Goal: Book appointment/travel/reservation

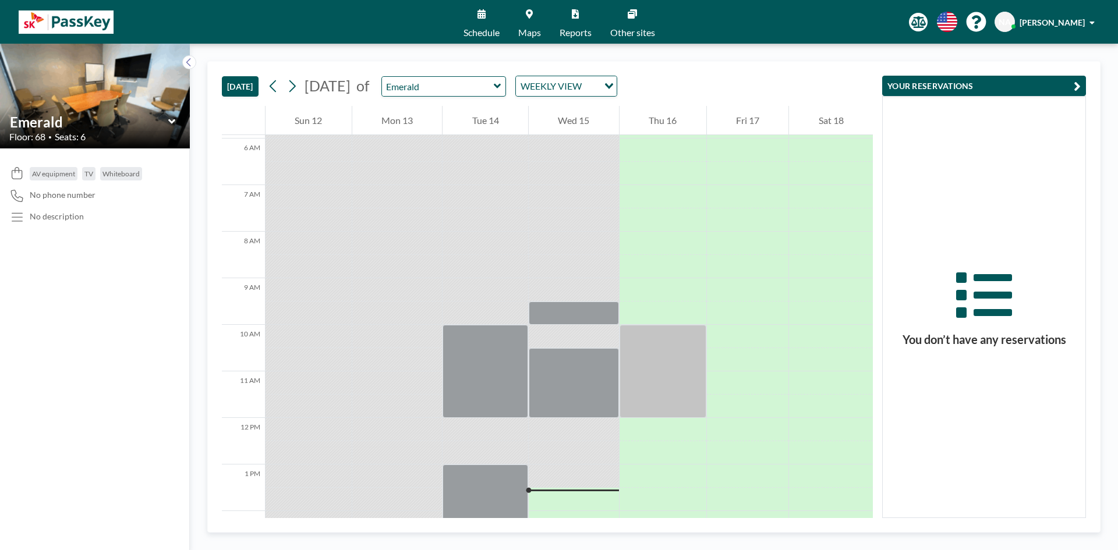
scroll to position [349, 0]
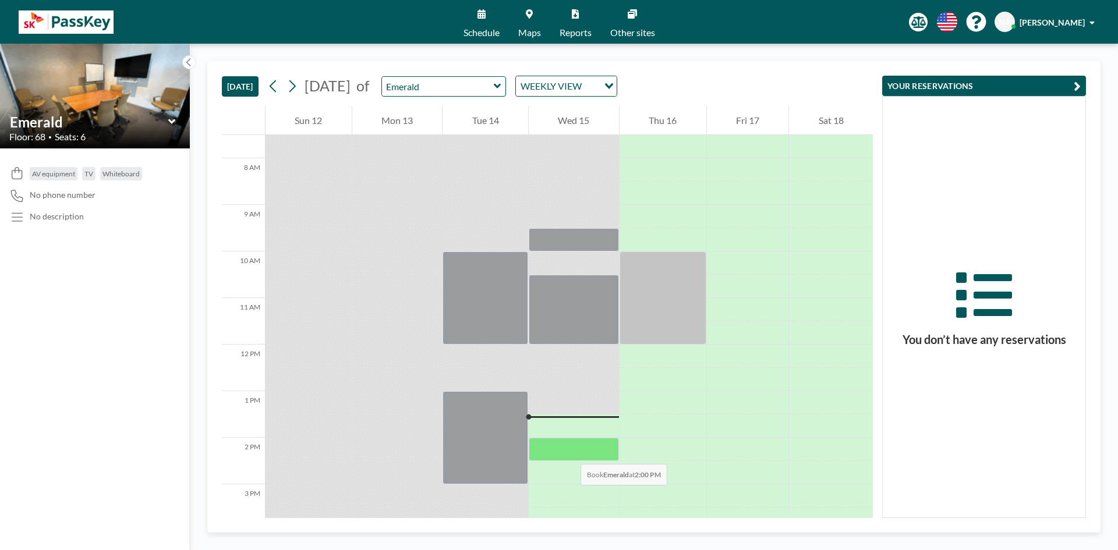
click at [569, 452] on div at bounding box center [574, 449] width 90 height 23
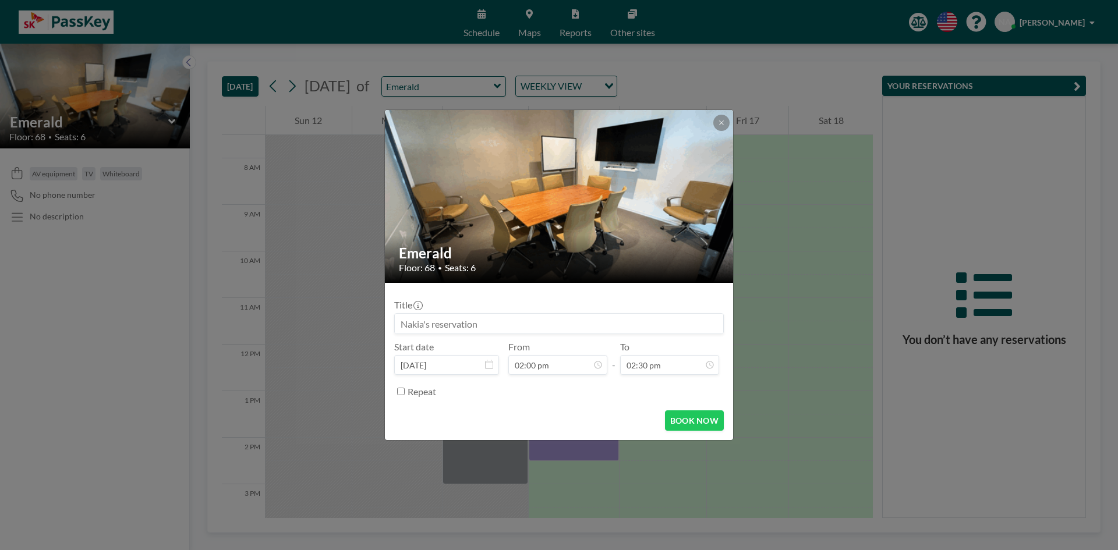
click at [477, 330] on input at bounding box center [559, 324] width 328 height 20
type input "SKA HR"
click at [691, 419] on button "BOOK NOW" at bounding box center [694, 420] width 59 height 20
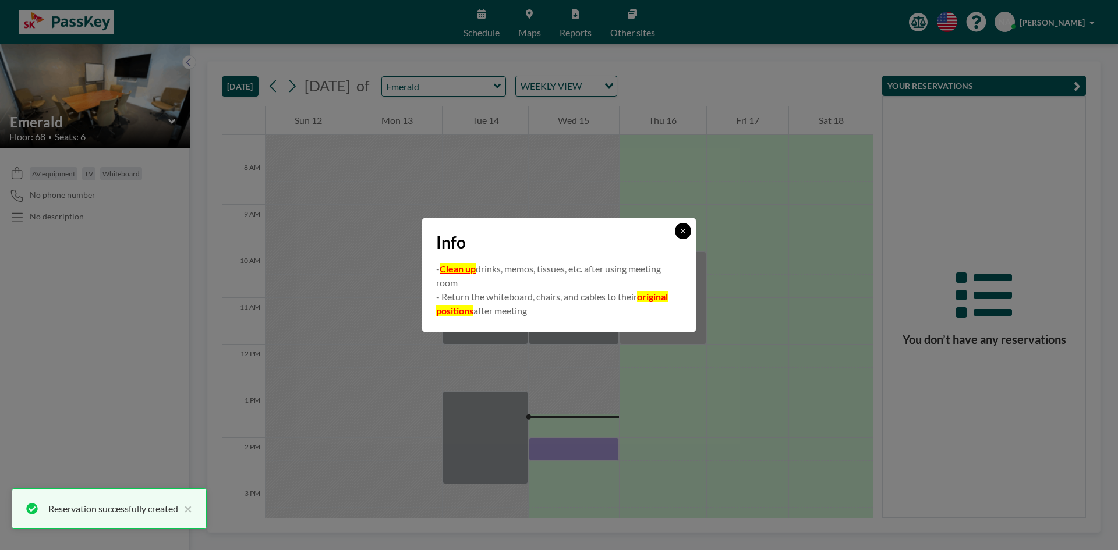
click at [684, 228] on icon at bounding box center [682, 231] width 7 height 7
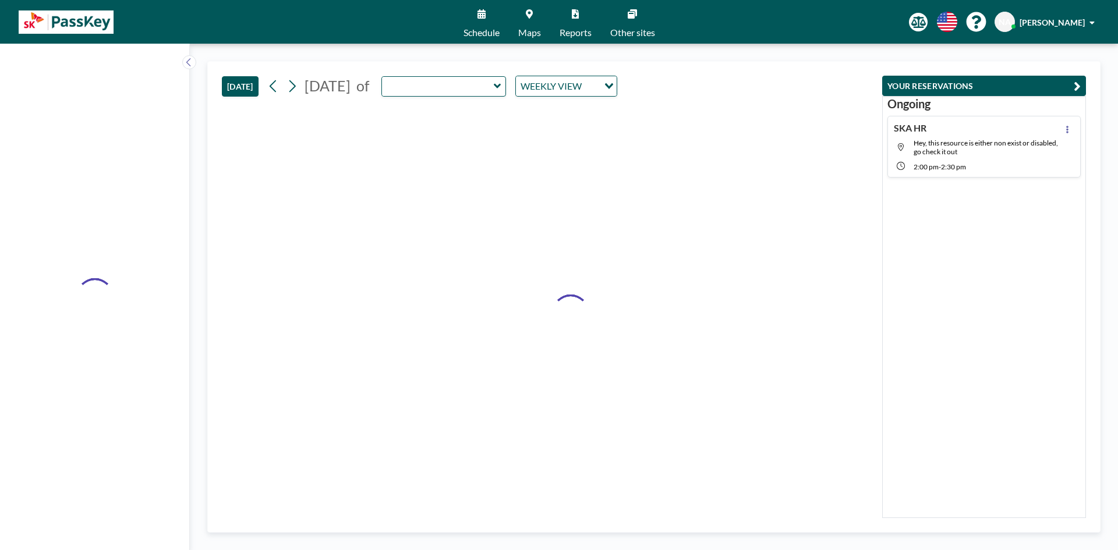
type input "Emerald"
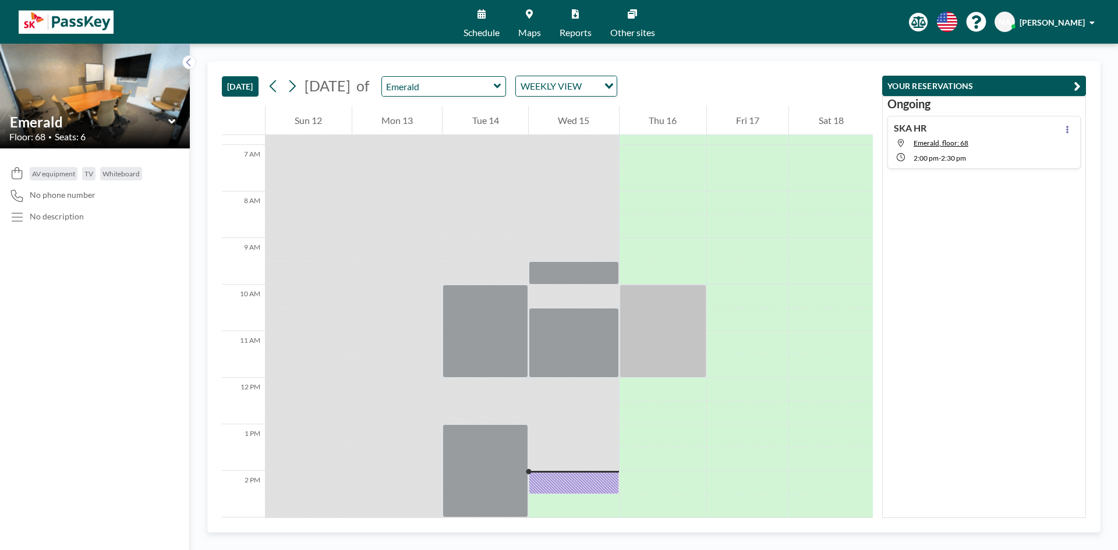
scroll to position [466, 0]
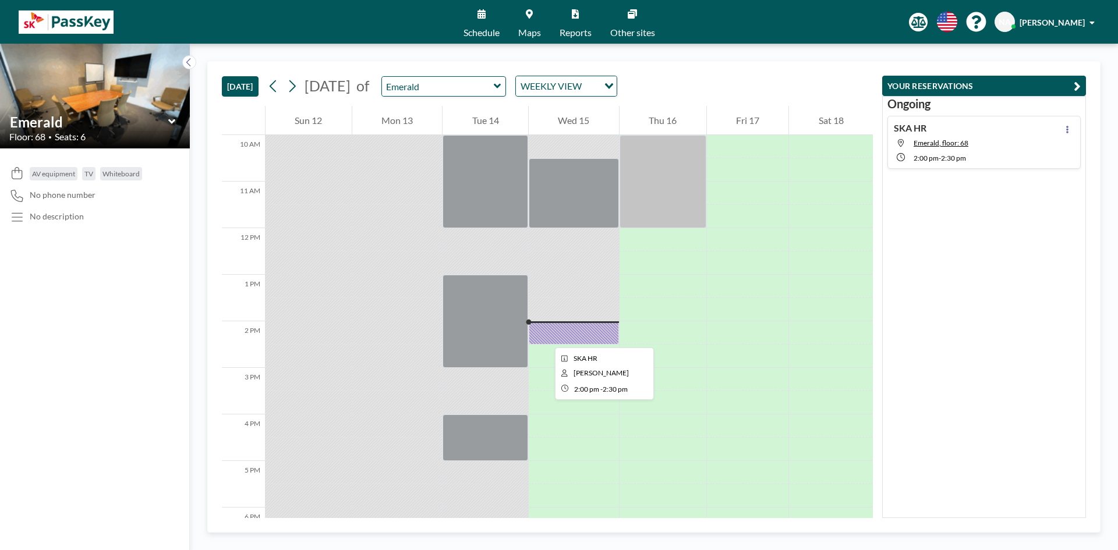
click at [545, 337] on div at bounding box center [574, 332] width 90 height 23
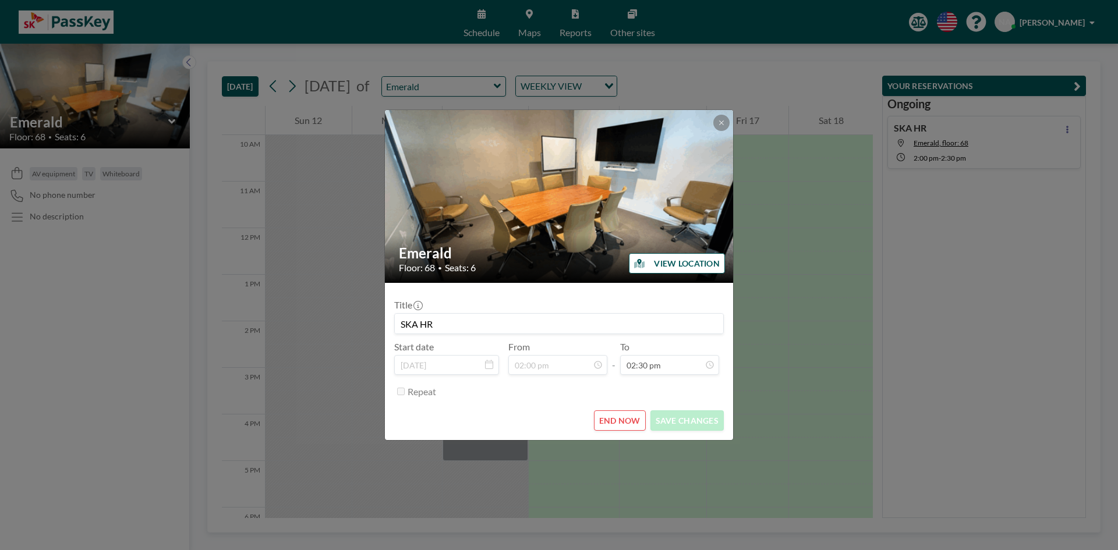
click at [615, 417] on button "END NOW" at bounding box center [620, 420] width 52 height 20
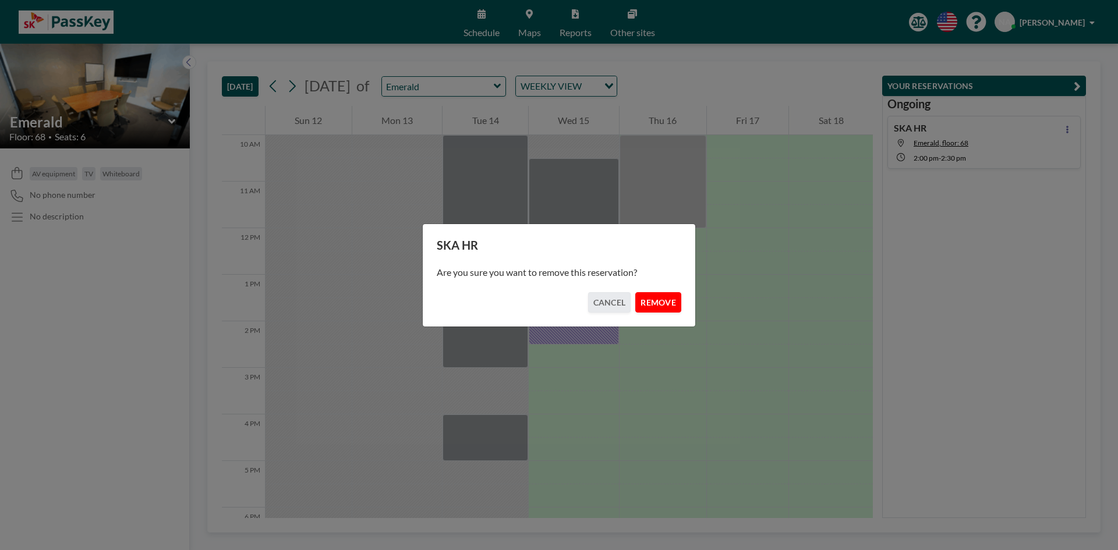
click at [668, 306] on button "REMOVE" at bounding box center [658, 302] width 46 height 20
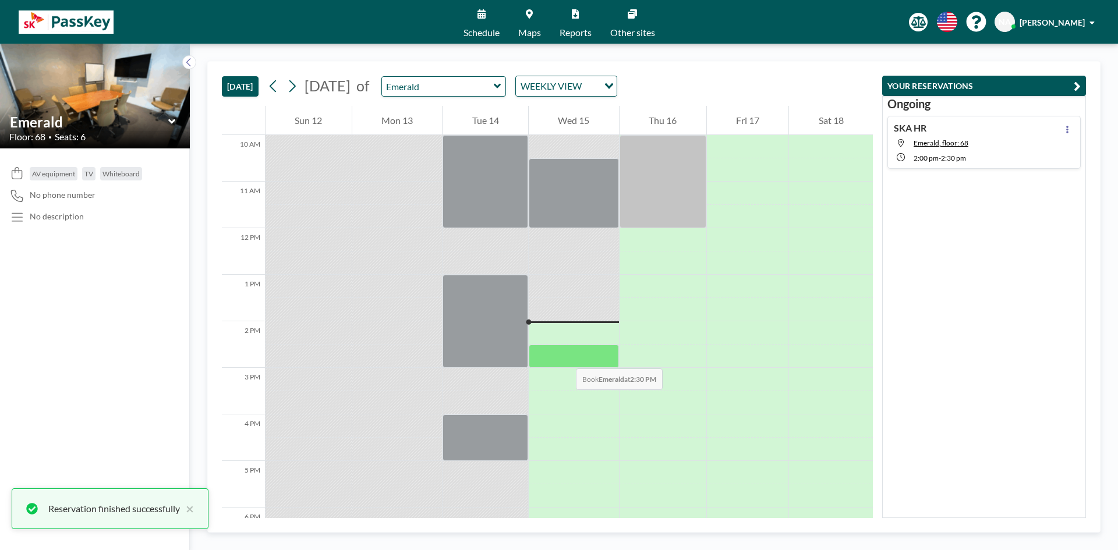
click at [564, 357] on div at bounding box center [574, 356] width 90 height 23
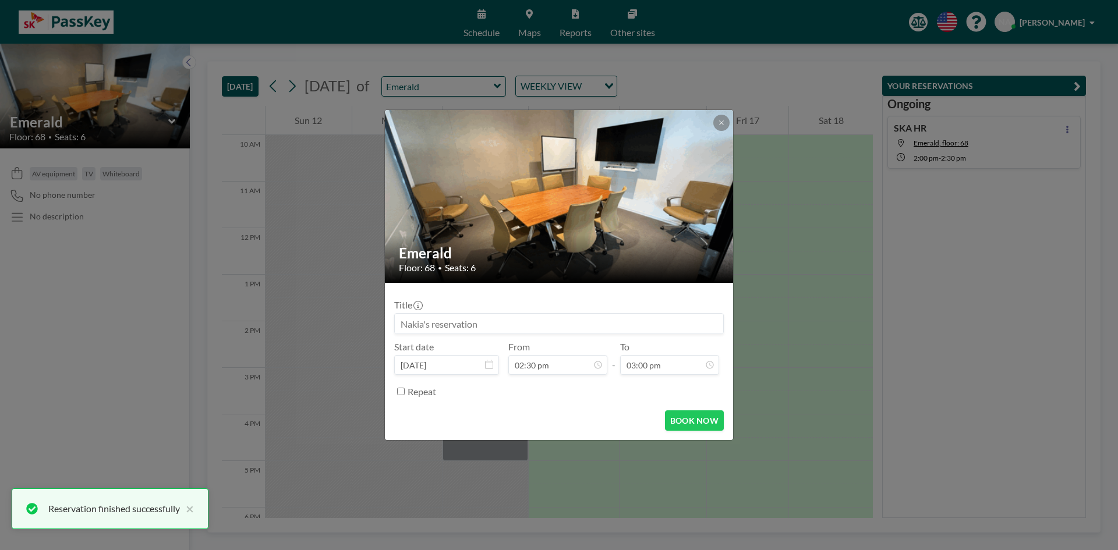
click at [437, 330] on input at bounding box center [559, 324] width 328 height 20
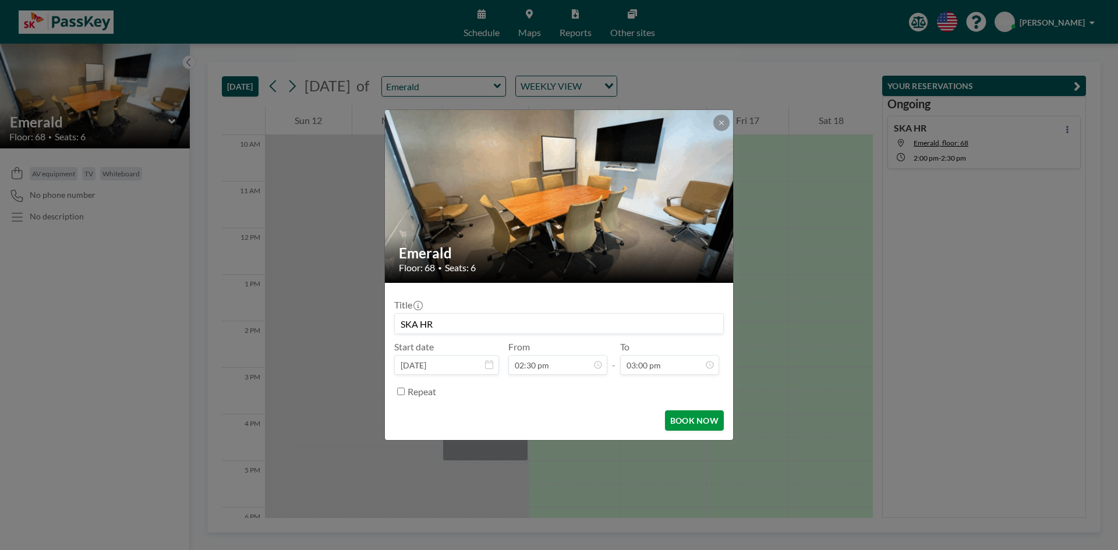
type input "SKA HR"
click at [711, 417] on button "BOOK NOW" at bounding box center [694, 420] width 59 height 20
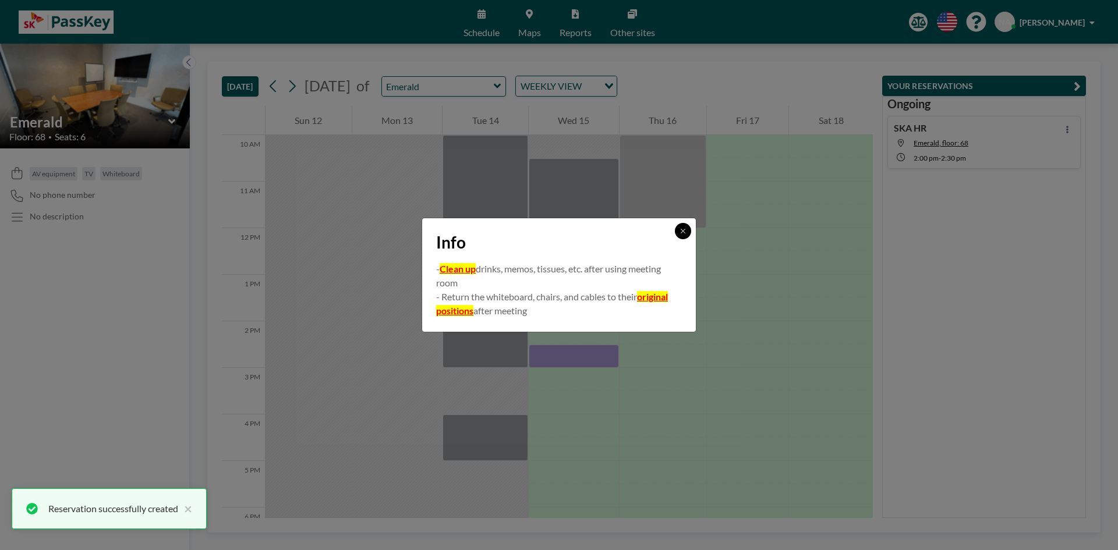
click at [689, 228] on button at bounding box center [683, 231] width 16 height 16
